Goal: Task Accomplishment & Management: Use online tool/utility

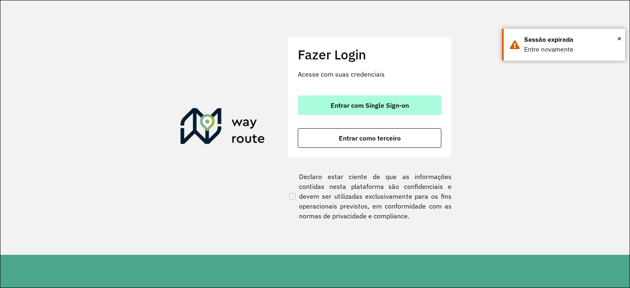
click at [382, 106] on span "Entrar com Single Sign-on" at bounding box center [370, 105] width 78 height 7
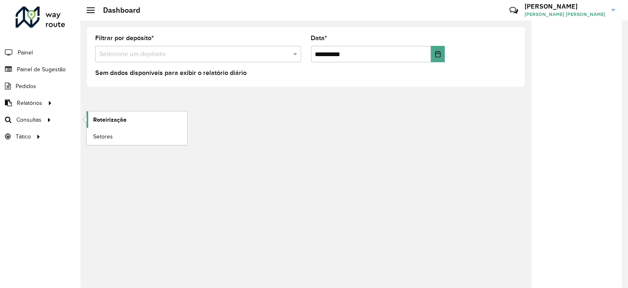
click at [97, 116] on span "Roteirização" at bounding box center [109, 120] width 33 height 9
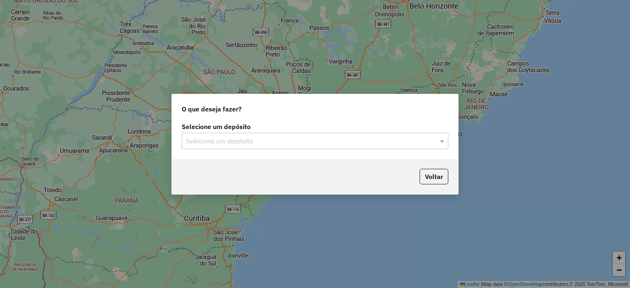
click at [282, 148] on div "Selecione um depósito" at bounding box center [315, 141] width 267 height 16
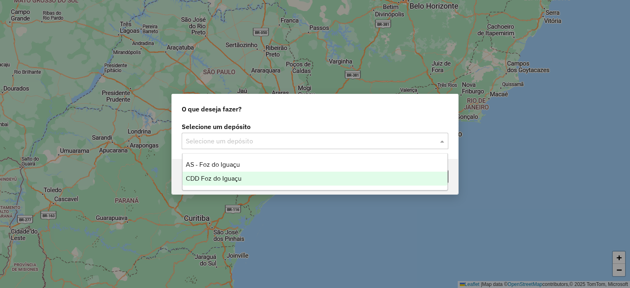
click at [240, 174] on div "CDD Foz do Iguaçu" at bounding box center [315, 179] width 265 height 14
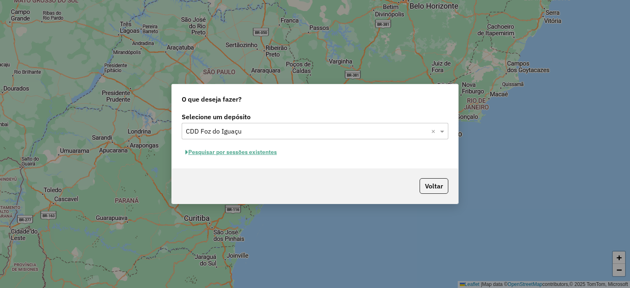
click at [254, 153] on button "Pesquisar por sessões existentes" at bounding box center [231, 152] width 99 height 13
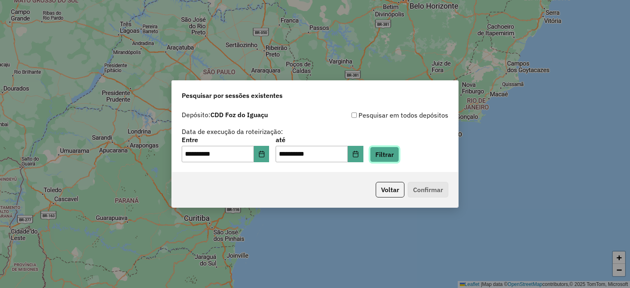
click at [394, 157] on button "Filtrar" at bounding box center [384, 155] width 29 height 16
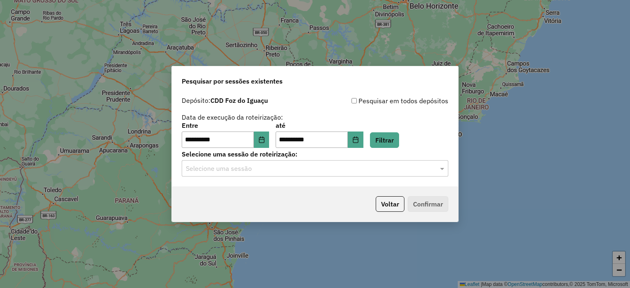
click at [290, 171] on input "text" at bounding box center [307, 169] width 242 height 10
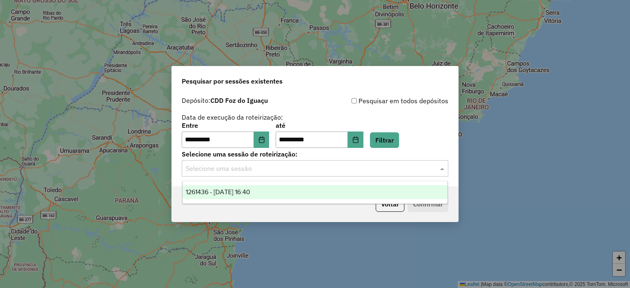
click at [250, 190] on span "1261436 - 08/09/2025 16:40" at bounding box center [218, 192] width 64 height 7
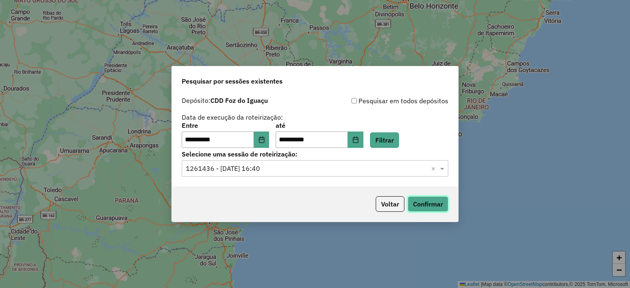
click at [445, 206] on button "Confirmar" at bounding box center [428, 205] width 41 height 16
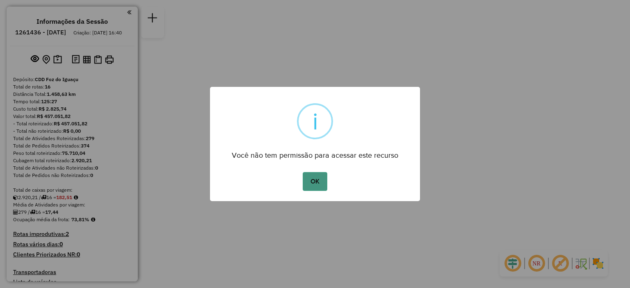
click at [316, 181] on button "OK" at bounding box center [315, 181] width 24 height 19
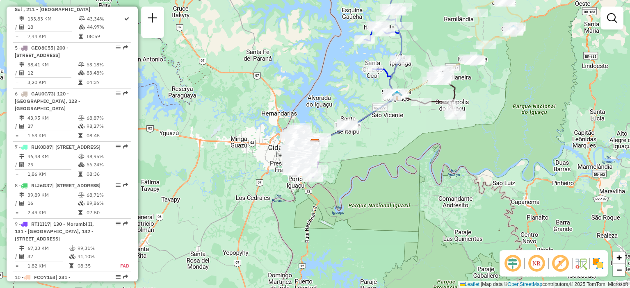
scroll to position [457, 0]
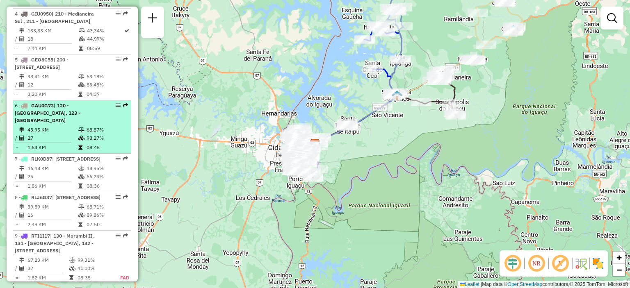
click at [55, 136] on td "27" at bounding box center [52, 138] width 51 height 8
select select "**********"
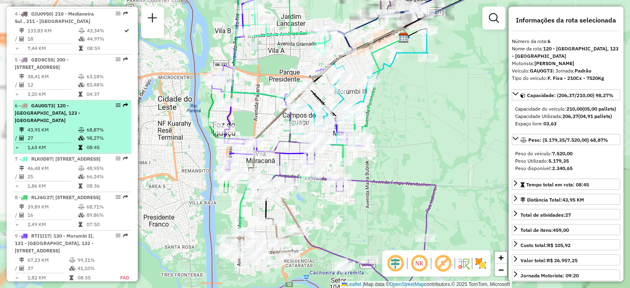
click at [65, 131] on td "43,95 KM" at bounding box center [52, 130] width 51 height 8
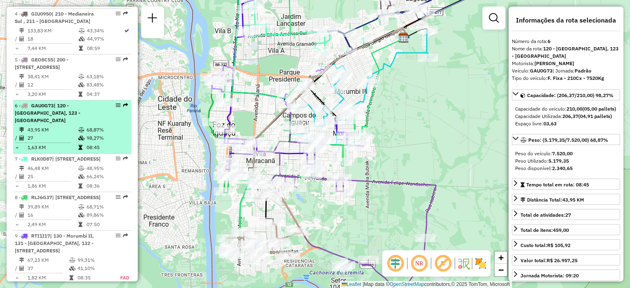
click at [65, 131] on td "43,95 KM" at bounding box center [52, 130] width 51 height 8
click at [116, 108] on em at bounding box center [118, 105] width 5 height 5
click at [99, 133] on td "68,87%" at bounding box center [106, 130] width 41 height 8
drag, startPoint x: 99, startPoint y: 133, endPoint x: 90, endPoint y: 128, distance: 9.9
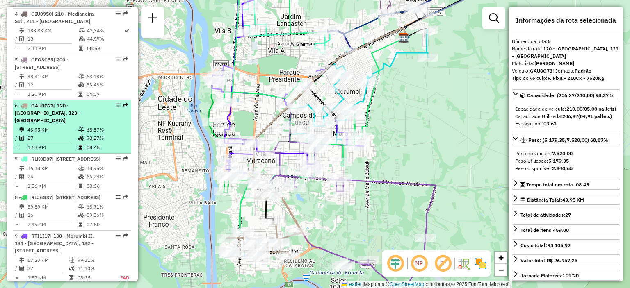
click at [90, 128] on td "68,87%" at bounding box center [106, 130] width 41 height 8
